Goal: Check status: Check status

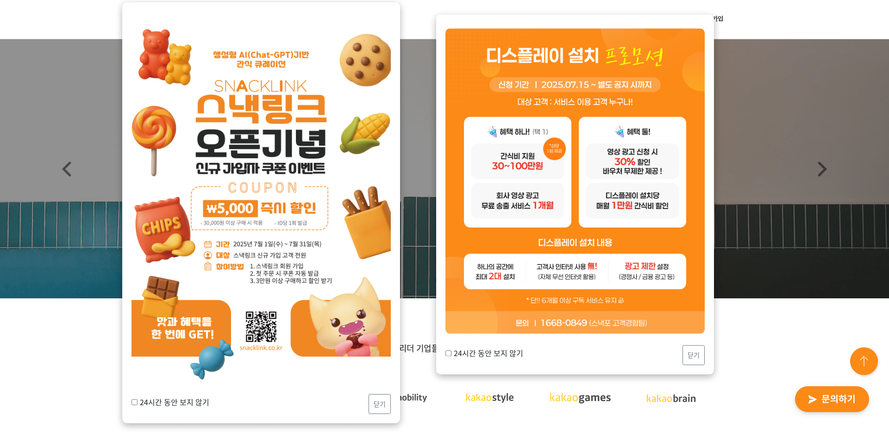
click at [197, 403] on label "24시간 동안 보지 않기" at bounding box center [170, 402] width 78 height 11
click at [137, 403] on input "24시간 동안 보지 않기" at bounding box center [134, 402] width 6 height 6
checkbox input "true"
click at [388, 400] on button "닫기" at bounding box center [379, 404] width 22 height 20
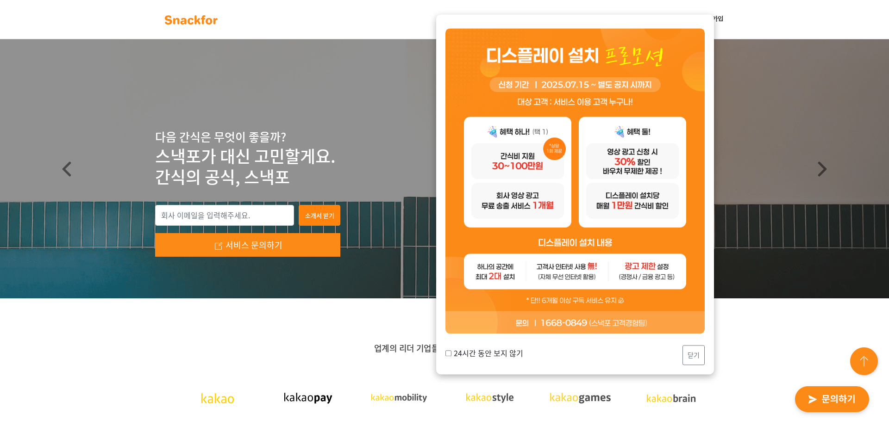
click at [510, 355] on label "24시간 동안 보지 않기" at bounding box center [484, 353] width 78 height 11
click at [451, 355] on input "24시간 동안 보지 않기" at bounding box center [448, 353] width 6 height 6
checkbox input "true"
click at [693, 359] on button "닫기" at bounding box center [693, 355] width 22 height 20
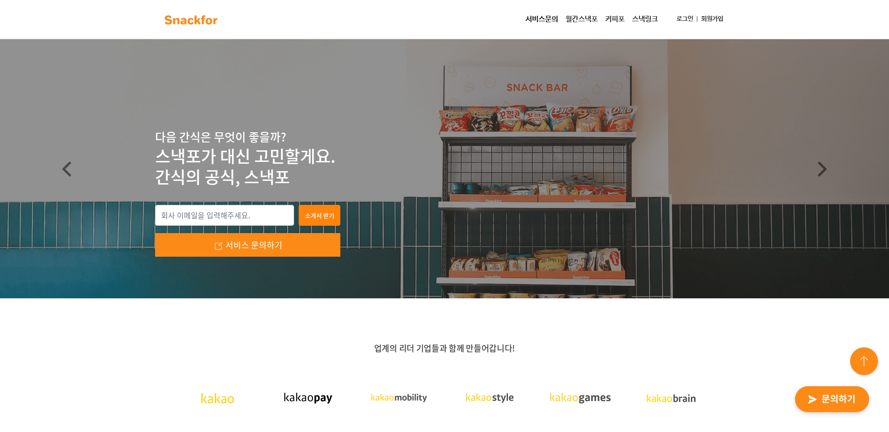
click at [680, 19] on link "로그인" at bounding box center [684, 19] width 24 height 17
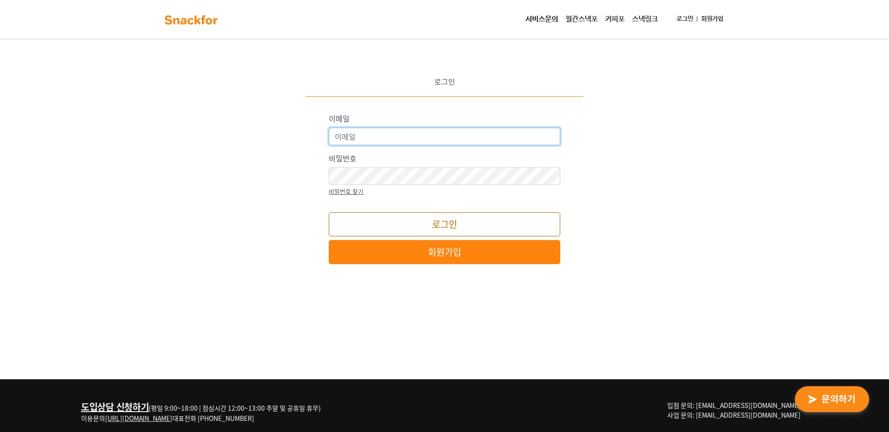
type input "admin@snackfor.com"
click at [405, 230] on button "로그인" at bounding box center [444, 224] width 231 height 24
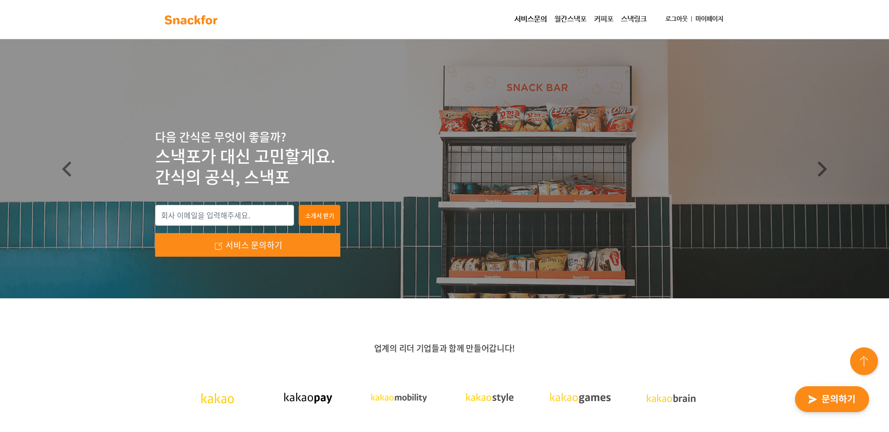
click at [719, 20] on link "마이페이지" at bounding box center [708, 19] width 35 height 17
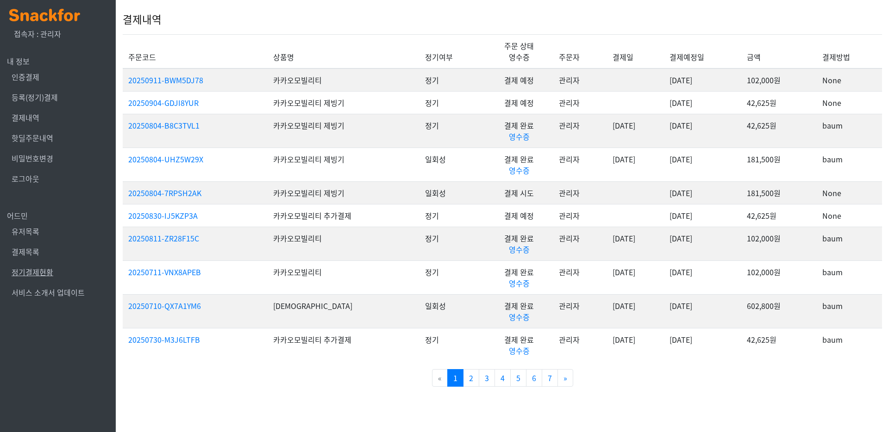
click at [32, 271] on link "정기결제현황" at bounding box center [33, 272] width 42 height 11
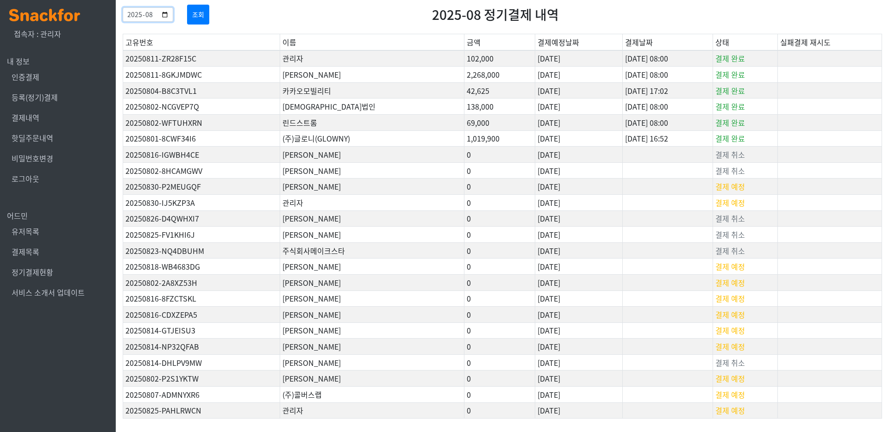
click at [173, 16] on input "2025-08" at bounding box center [148, 14] width 50 height 14
type input "2025-09"
click at [209, 13] on button "조회" at bounding box center [198, 15] width 22 height 20
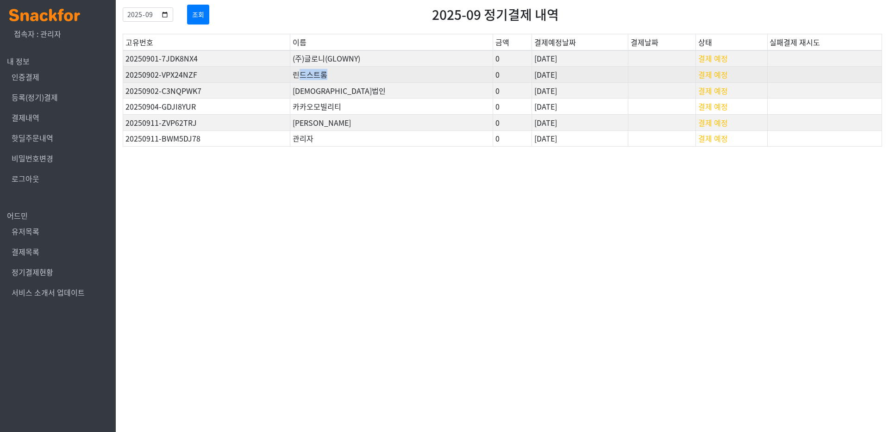
drag, startPoint x: 315, startPoint y: 74, endPoint x: 382, endPoint y: 74, distance: 67.1
click at [382, 74] on td "린드스트롬" at bounding box center [391, 75] width 203 height 16
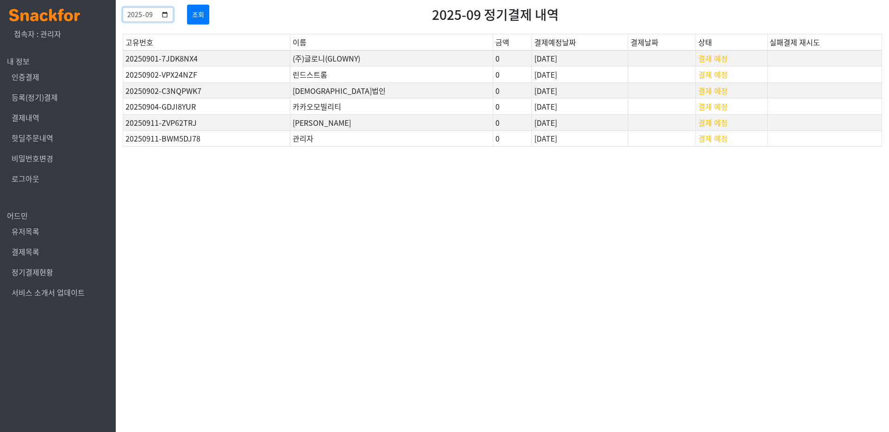
click at [173, 14] on input "2025-09" at bounding box center [148, 14] width 50 height 14
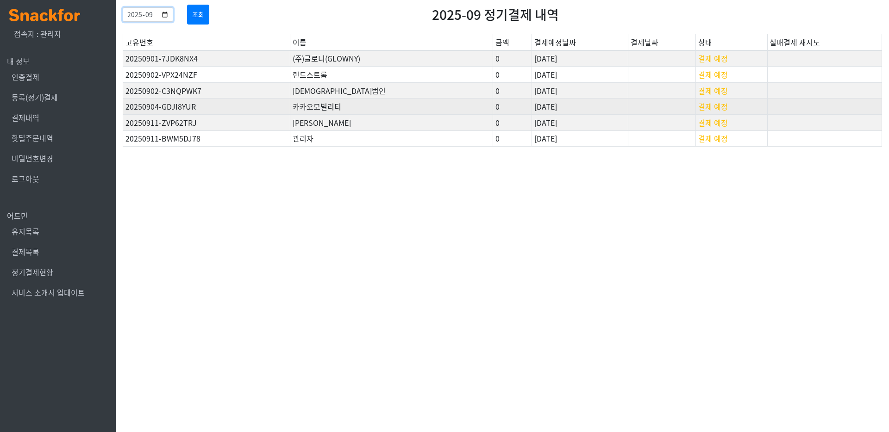
type input "2025-08"
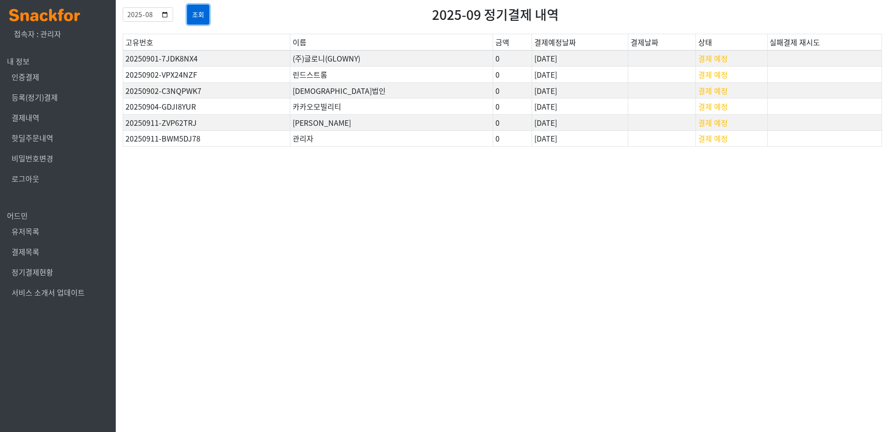
click at [209, 19] on button "조회" at bounding box center [198, 15] width 22 height 20
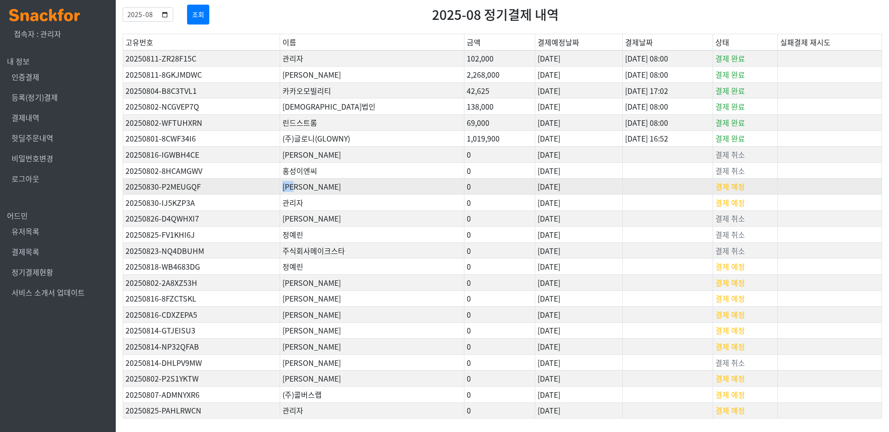
drag, startPoint x: 285, startPoint y: 187, endPoint x: 324, endPoint y: 187, distance: 39.8
click at [324, 187] on td "[PERSON_NAME]" at bounding box center [372, 187] width 184 height 16
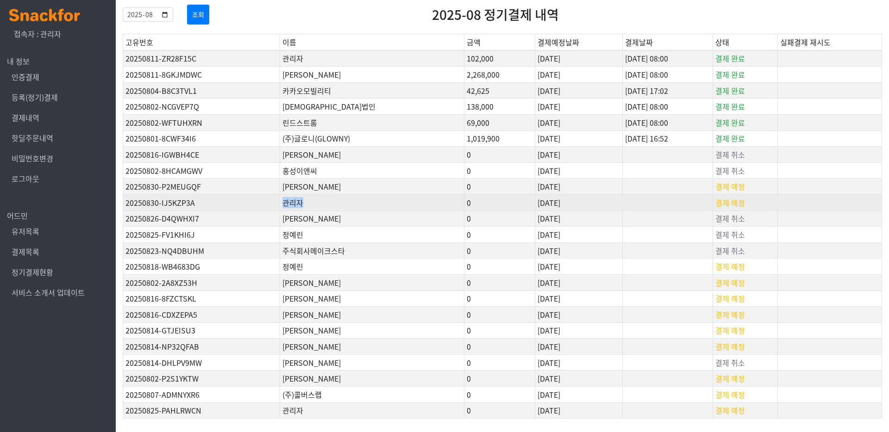
drag, startPoint x: 286, startPoint y: 201, endPoint x: 322, endPoint y: 201, distance: 36.1
click at [322, 201] on td "관리자" at bounding box center [372, 202] width 184 height 16
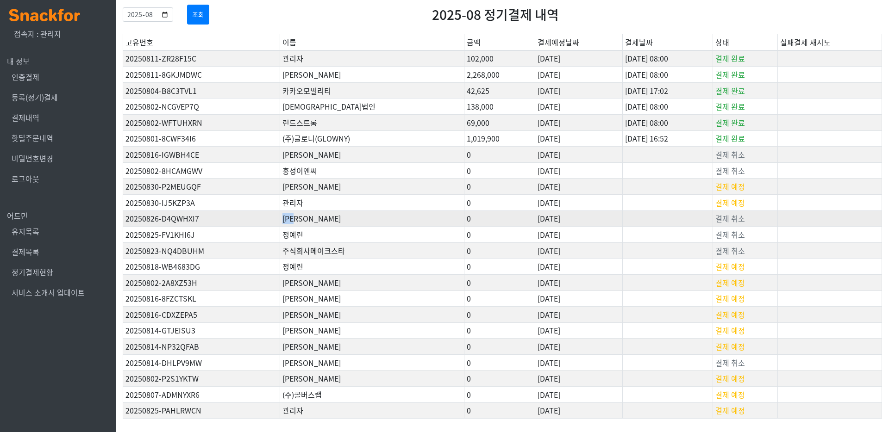
drag, startPoint x: 283, startPoint y: 216, endPoint x: 318, endPoint y: 216, distance: 34.7
click at [318, 216] on td "유병경" at bounding box center [372, 219] width 184 height 16
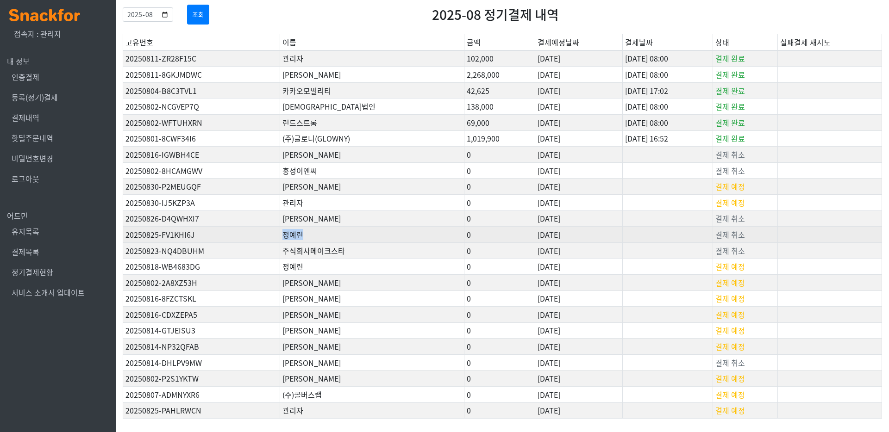
drag, startPoint x: 286, startPoint y: 238, endPoint x: 323, endPoint y: 238, distance: 37.0
click at [323, 238] on td "정예린" at bounding box center [372, 235] width 184 height 16
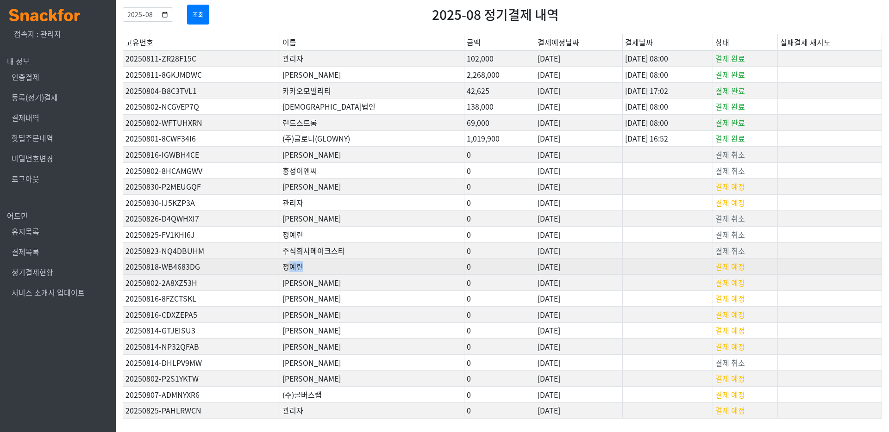
drag, startPoint x: 289, startPoint y: 266, endPoint x: 326, endPoint y: 267, distance: 37.0
click at [326, 267] on td "정예린" at bounding box center [372, 267] width 184 height 16
drag, startPoint x: 285, startPoint y: 267, endPoint x: 324, endPoint y: 266, distance: 39.3
click at [324, 267] on td "정예린" at bounding box center [372, 267] width 184 height 16
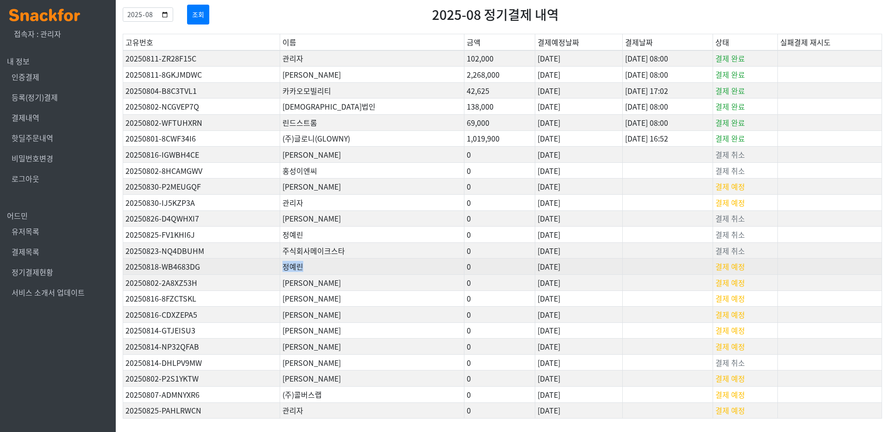
click at [324, 266] on td "정예린" at bounding box center [372, 267] width 184 height 16
click at [184, 268] on td "20250818-WB4683DG" at bounding box center [201, 267] width 157 height 16
click at [312, 271] on td "정예린" at bounding box center [372, 267] width 184 height 16
drag, startPoint x: 286, startPoint y: 268, endPoint x: 324, endPoint y: 267, distance: 38.4
click at [324, 267] on td "정예린" at bounding box center [372, 267] width 184 height 16
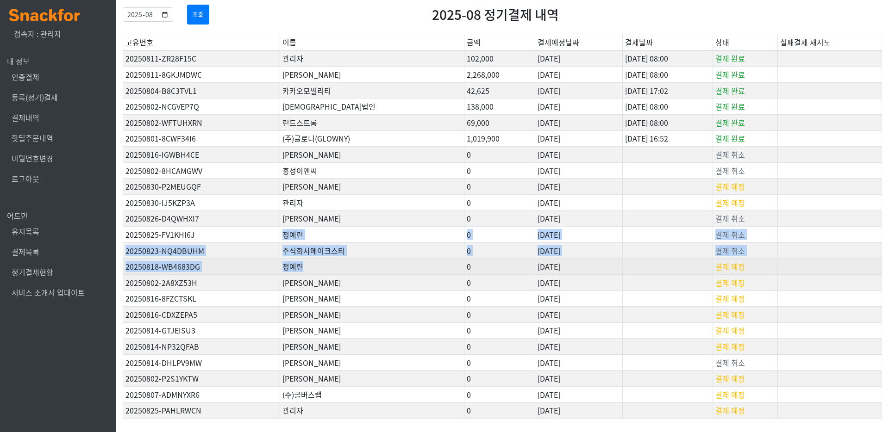
drag, startPoint x: 286, startPoint y: 233, endPoint x: 325, endPoint y: 269, distance: 52.7
click at [325, 269] on tbody "20250811-ZR28F15C 관리자 102,000 2025-08-11 2025-08-11 08:00 결제 완료 20250811-8GKJMD…" at bounding box center [502, 234] width 759 height 368
click at [325, 269] on td "정예린" at bounding box center [372, 267] width 184 height 16
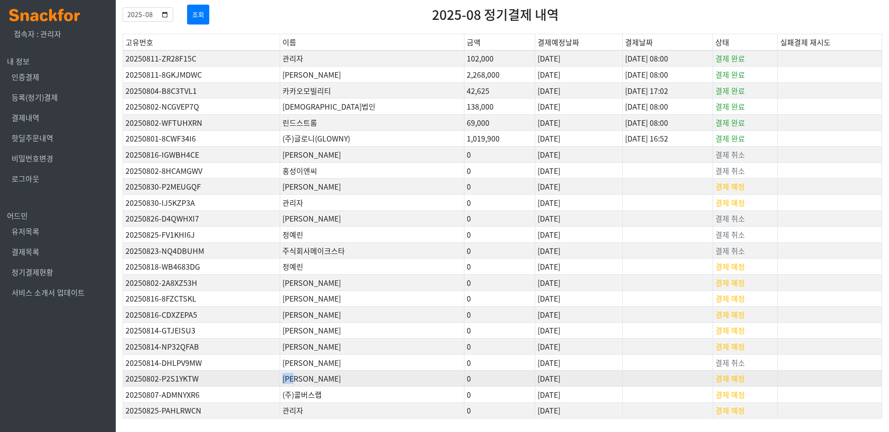
drag, startPoint x: 311, startPoint y: 378, endPoint x: 279, endPoint y: 378, distance: 31.5
click at [279, 378] on tr "20250802-P2S1YKTW 신혜지 0 2025-08-02 결제 예정" at bounding box center [502, 379] width 759 height 16
copy tr "신혜지"
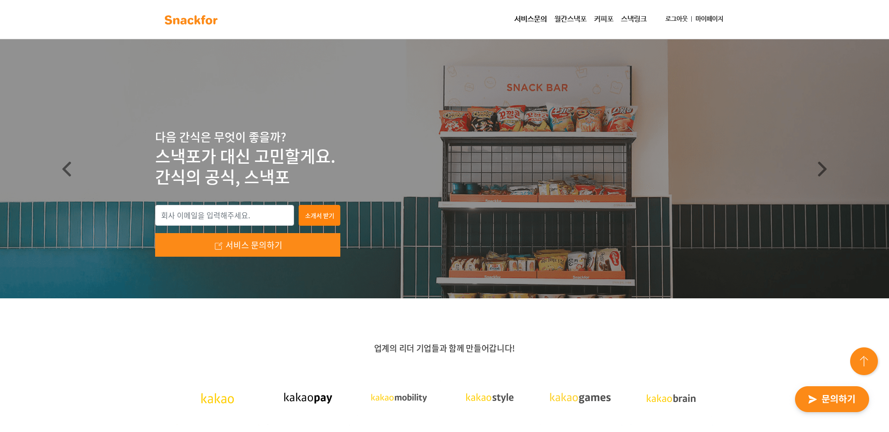
click at [713, 22] on link "마이페이지" at bounding box center [708, 19] width 35 height 17
